Goal: Go to known website: Access a specific website the user already knows

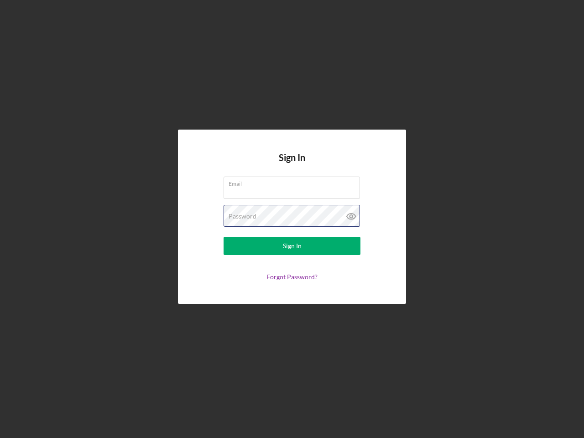
click at [292, 219] on div "Password" at bounding box center [291, 216] width 137 height 23
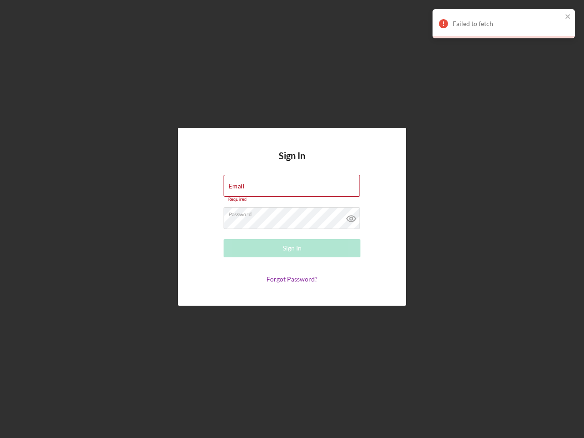
click at [351, 216] on icon at bounding box center [351, 218] width 23 height 23
